Goal: Task Accomplishment & Management: Manage account settings

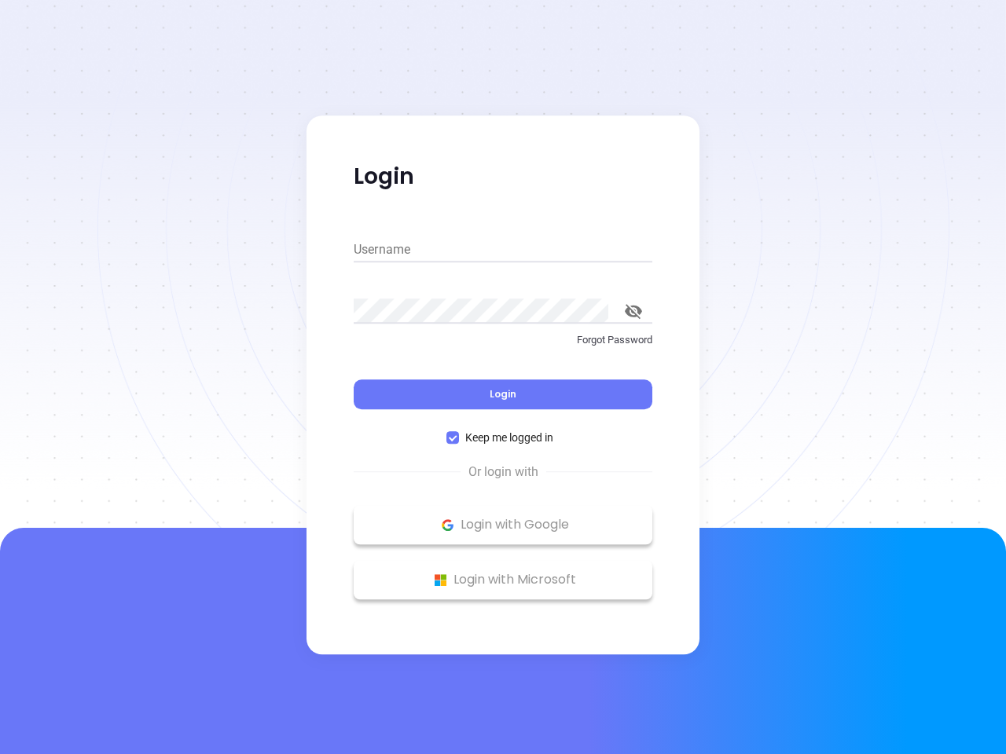
click at [503, 377] on div "Login" at bounding box center [503, 385] width 299 height 49
click at [503, 250] on input "Username" at bounding box center [503, 249] width 299 height 25
click at [633, 311] on icon "toggle password visibility" at bounding box center [633, 311] width 17 height 15
click at [503, 394] on span "Login" at bounding box center [503, 393] width 27 height 13
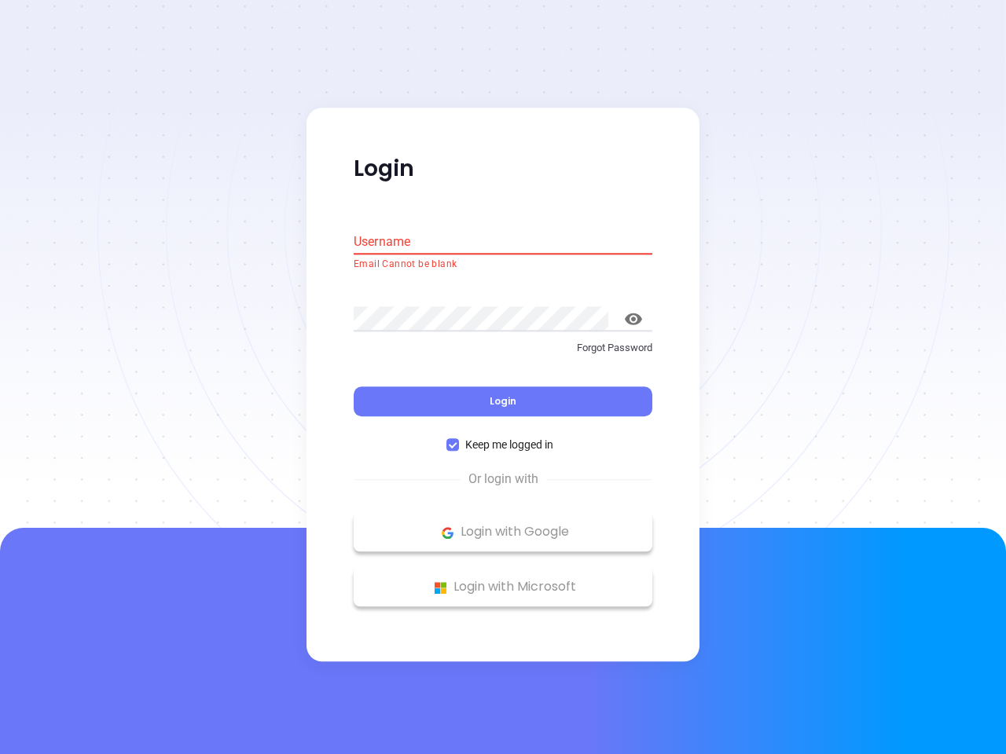
click at [503, 438] on span "Keep me logged in" at bounding box center [509, 445] width 101 height 17
click at [459, 439] on input "Keep me logged in" at bounding box center [452, 445] width 13 height 13
checkbox input "false"
click at [503, 525] on p "Login with Google" at bounding box center [502, 533] width 283 height 24
click at [503, 580] on p "Login with Microsoft" at bounding box center [502, 588] width 283 height 24
